Goal: Task Accomplishment & Management: Manage account settings

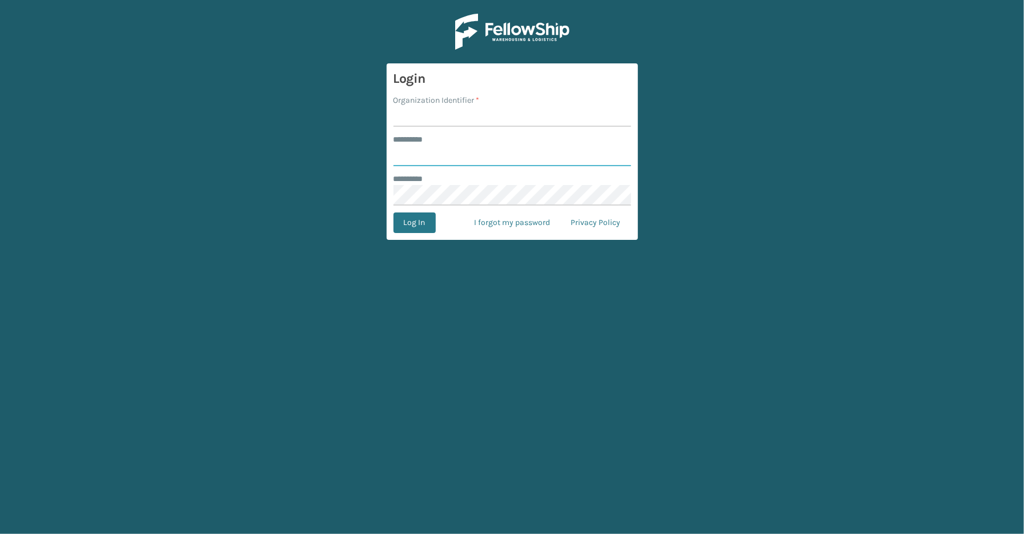
type input "*****"
type input "SleepGeekz"
click at [402, 218] on button "Log In" at bounding box center [415, 223] width 42 height 21
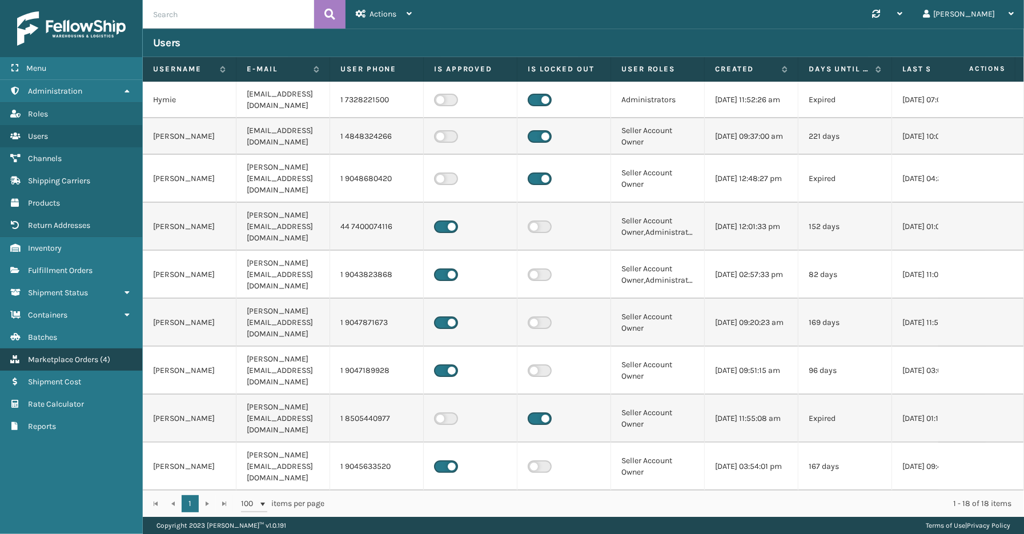
click at [36, 355] on span "Marketplace Orders" at bounding box center [63, 360] width 70 height 10
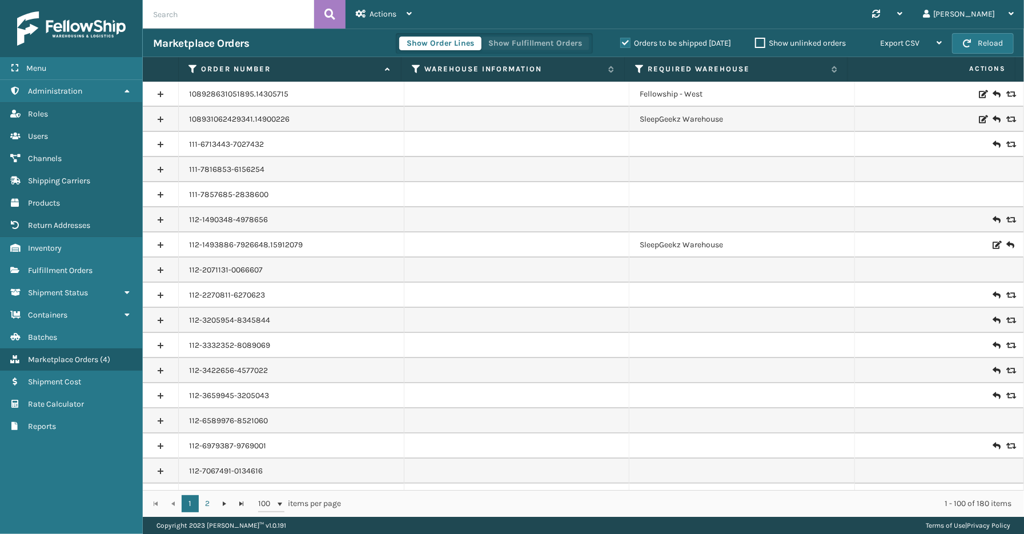
click at [531, 45] on button "Show Fulfillment Orders" at bounding box center [535, 44] width 109 height 14
click at [627, 43] on label "Orders to be shipped [DATE]" at bounding box center [675, 43] width 111 height 10
click at [621, 43] on input "Orders to be shipped [DATE]" at bounding box center [620, 40] width 1 height 7
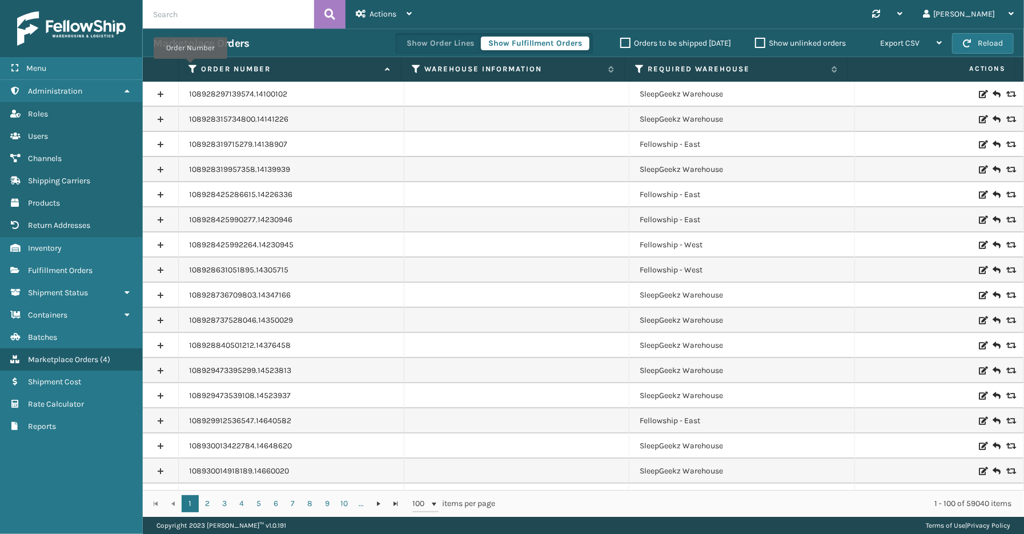
click at [191, 67] on icon at bounding box center [193, 69] width 9 height 10
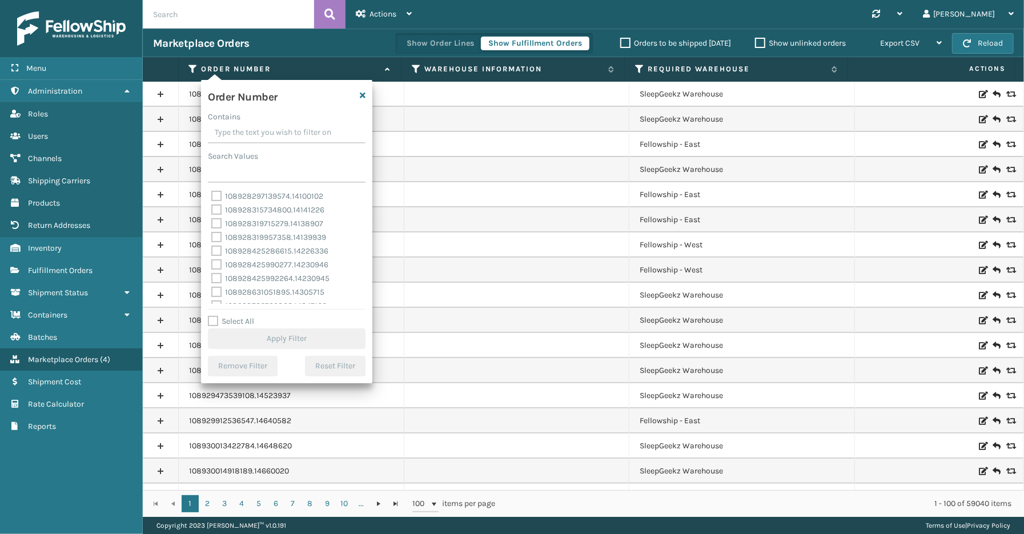
click at [238, 129] on input "Contains" at bounding box center [287, 133] width 158 height 21
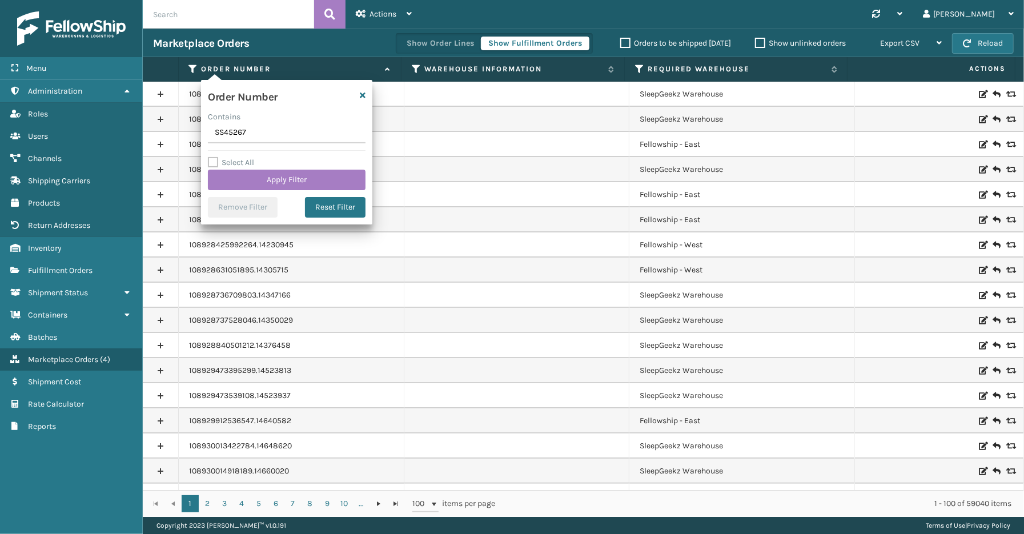
type input "SS45267"
click at [269, 191] on div "Order Number Contains SS45267 Select All Apply Filter Remove Filter Reset Filter" at bounding box center [286, 152] width 171 height 145
click at [270, 187] on button "Apply Filter" at bounding box center [287, 180] width 158 height 21
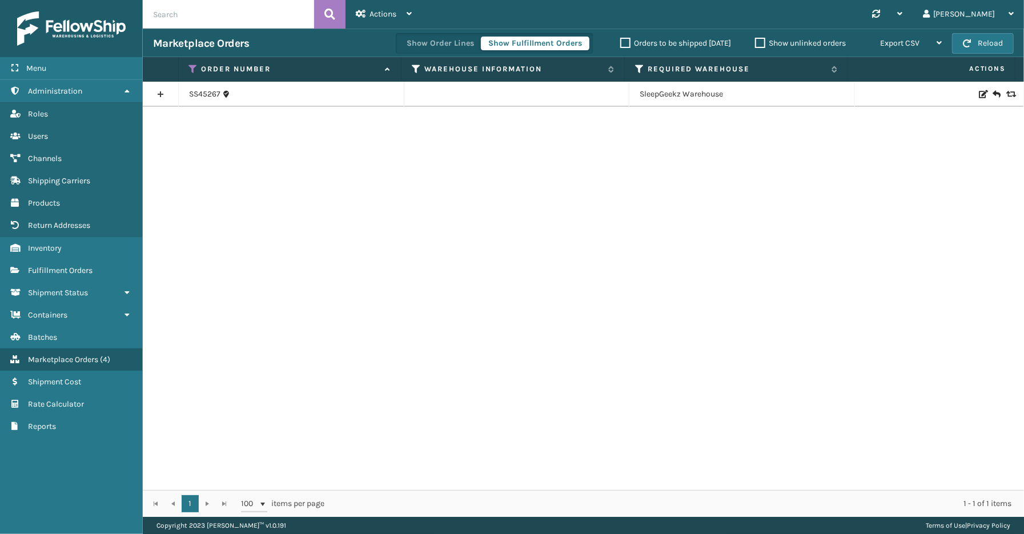
click at [157, 94] on link at bounding box center [160, 94] width 35 height 18
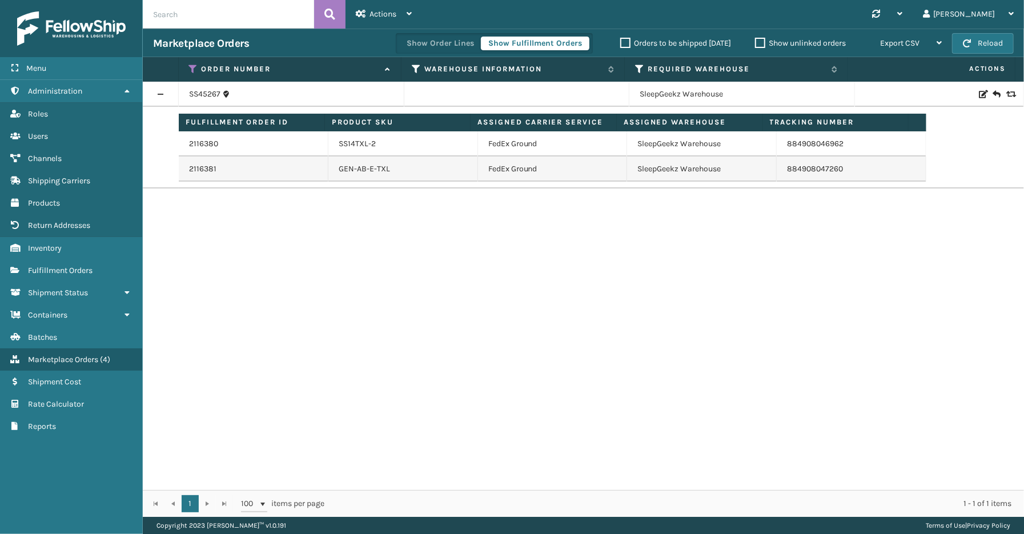
click at [297, 262] on div "SS45267 SleepGeekz Warehouse Fulfillment Order ID Product SKU Assigned Carrier …" at bounding box center [584, 286] width 882 height 408
drag, startPoint x: 877, startPoint y: 379, endPoint x: 796, endPoint y: 311, distance: 105.8
click at [878, 379] on div "SS45267 SleepGeekz Warehouse Fulfillment Order ID Product SKU Assigned Carrier …" at bounding box center [584, 286] width 882 height 408
click at [197, 146] on link "2116380" at bounding box center [203, 143] width 29 height 11
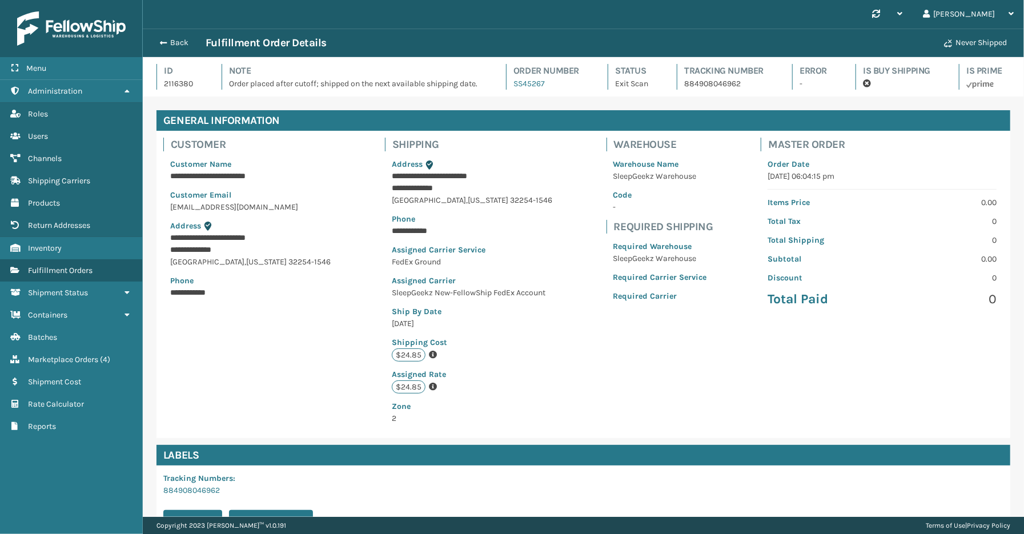
scroll to position [27, 882]
drag, startPoint x: 504, startPoint y: 203, endPoint x: 368, endPoint y: 178, distance: 138.4
click at [385, 178] on div "**********" at bounding box center [472, 291] width 174 height 280
copy div "**********"
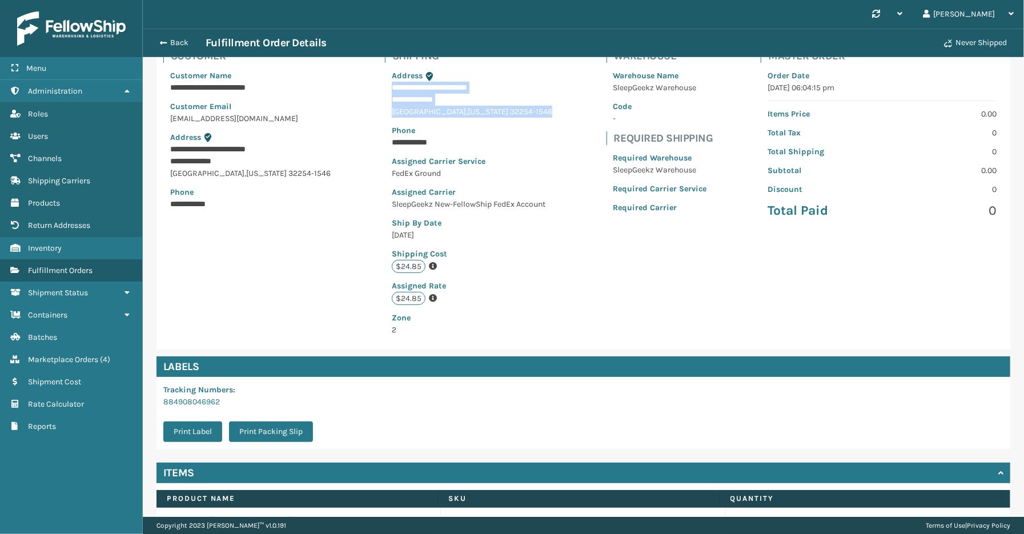
scroll to position [0, 0]
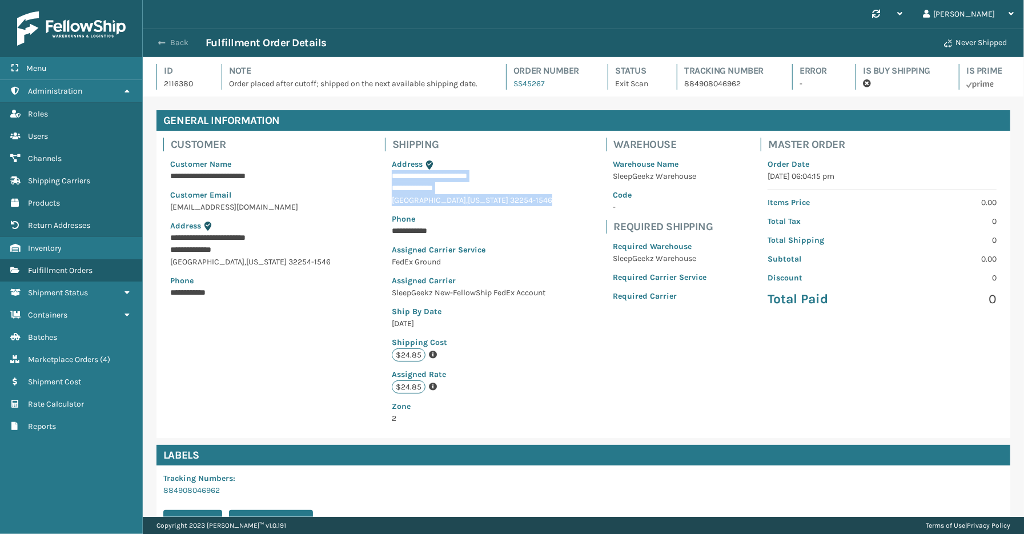
click at [184, 43] on button "Back" at bounding box center [179, 43] width 53 height 10
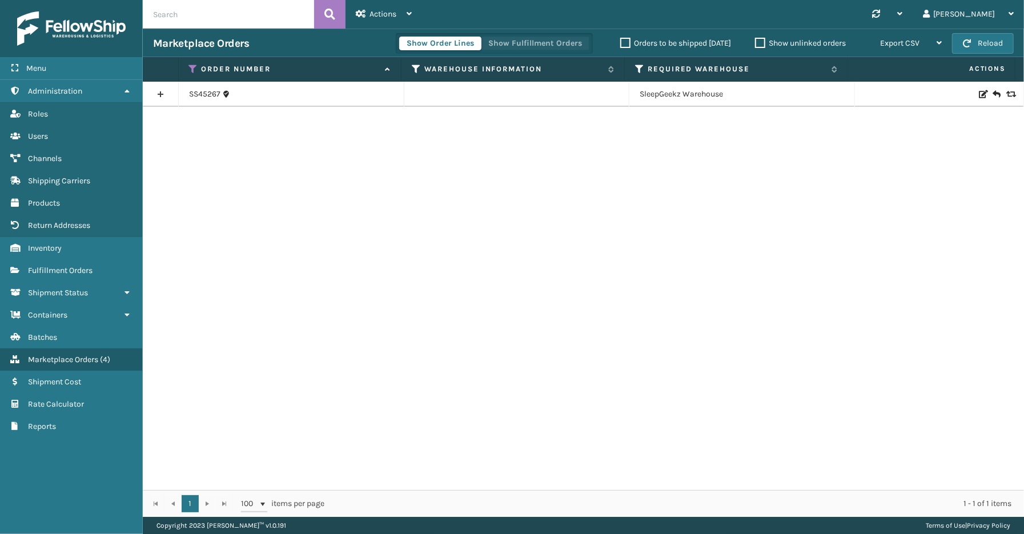
click at [518, 42] on button "Show Fulfillment Orders" at bounding box center [535, 44] width 109 height 14
click at [166, 96] on link at bounding box center [160, 94] width 35 height 18
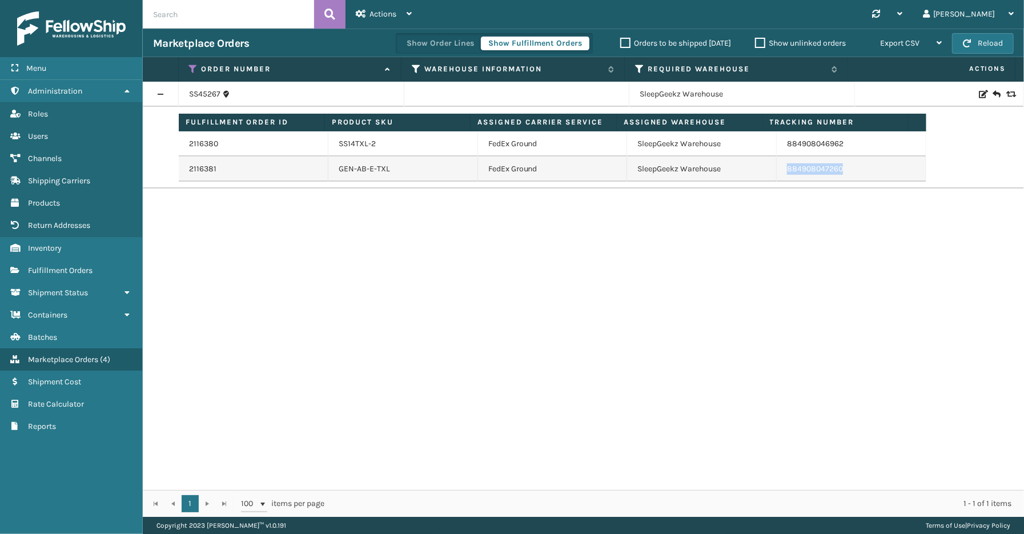
drag, startPoint x: 846, startPoint y: 174, endPoint x: 780, endPoint y: 171, distance: 65.7
click at [780, 171] on td "884908047260" at bounding box center [852, 169] width 150 height 25
copy link "884908047260"
drag, startPoint x: 843, startPoint y: 144, endPoint x: 795, endPoint y: 141, distance: 48.1
click at [779, 149] on td "884908046962" at bounding box center [852, 143] width 150 height 25
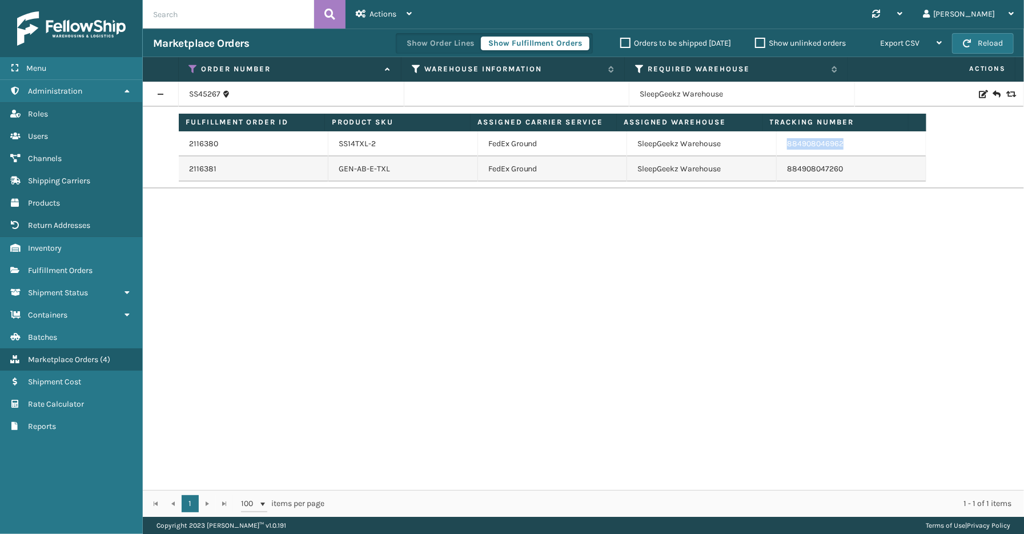
copy link "884908046962"
